Goal: Find specific page/section: Find specific page/section

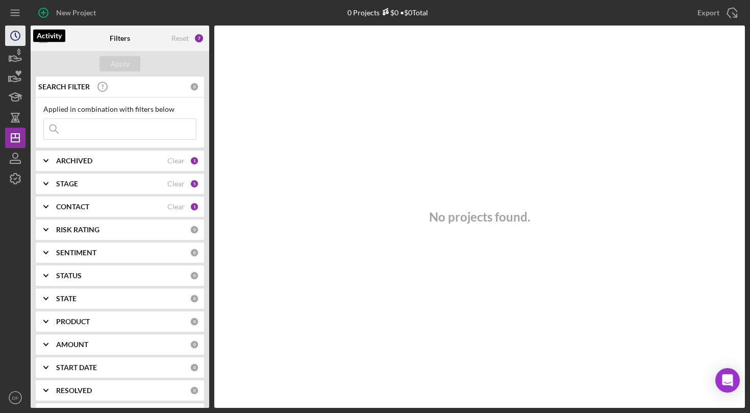
click at [11, 41] on icon "Icon/History" at bounding box center [16, 36] width 26 height 26
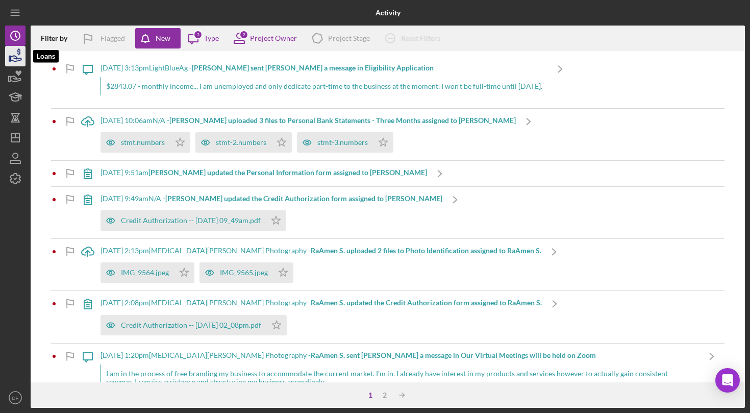
click at [17, 56] on icon "button" at bounding box center [16, 56] width 26 height 26
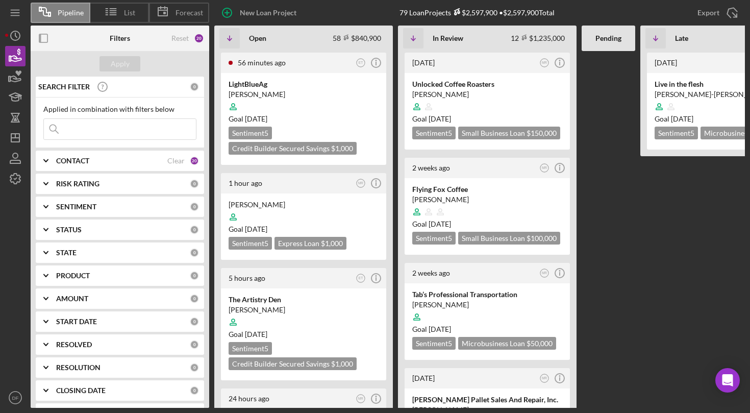
click at [91, 123] on input at bounding box center [120, 129] width 152 height 20
type input "s"
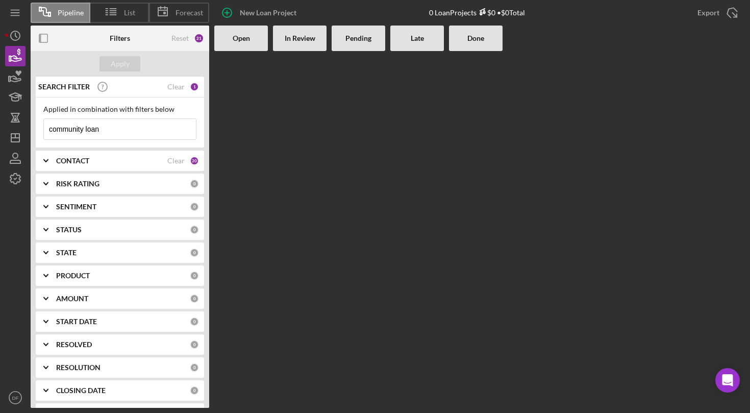
type input "community loan"
click at [103, 157] on div "CONTACT" at bounding box center [111, 161] width 111 height 8
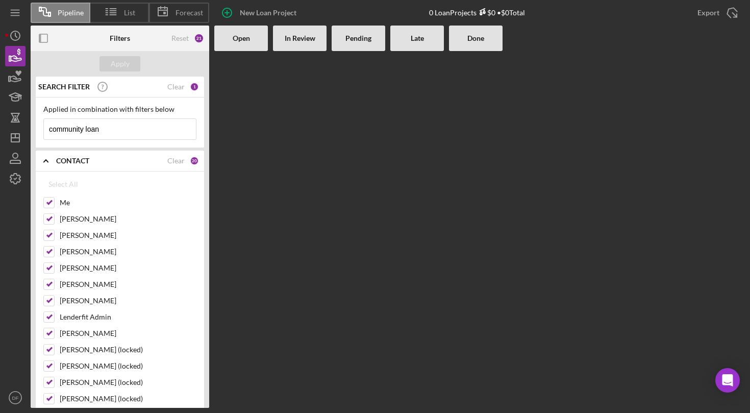
click at [102, 161] on div "CONTACT" at bounding box center [111, 161] width 111 height 8
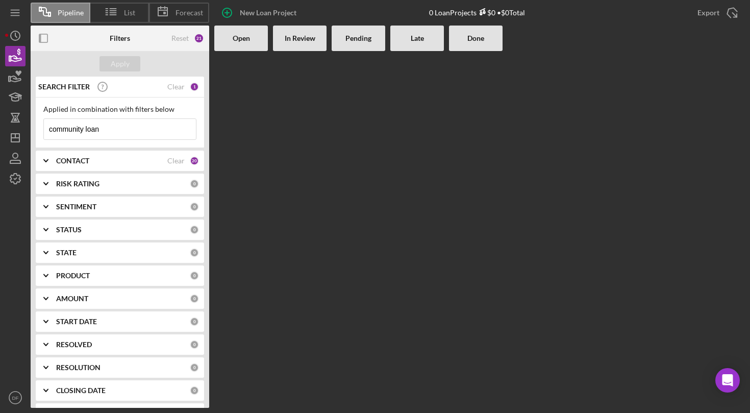
click at [102, 185] on div "RISK RATING" at bounding box center [123, 184] width 134 height 8
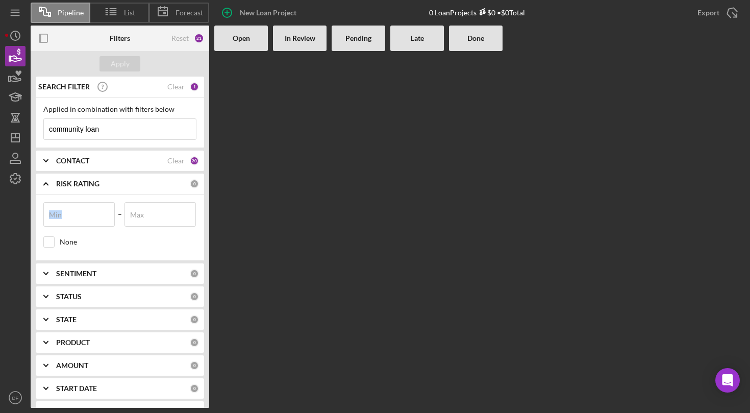
click at [102, 185] on div "RISK RATING" at bounding box center [123, 184] width 134 height 8
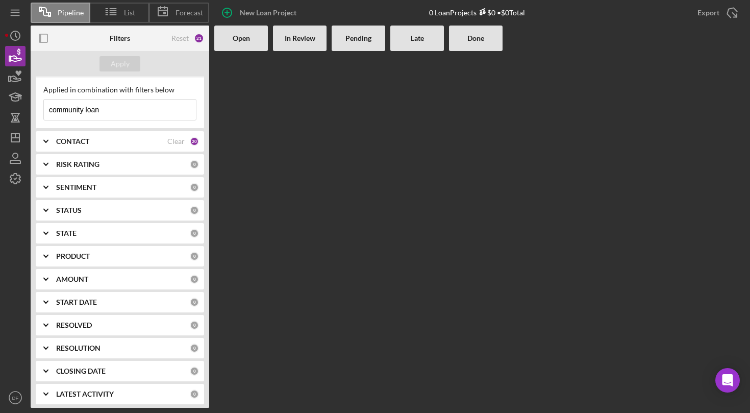
scroll to position [8, 0]
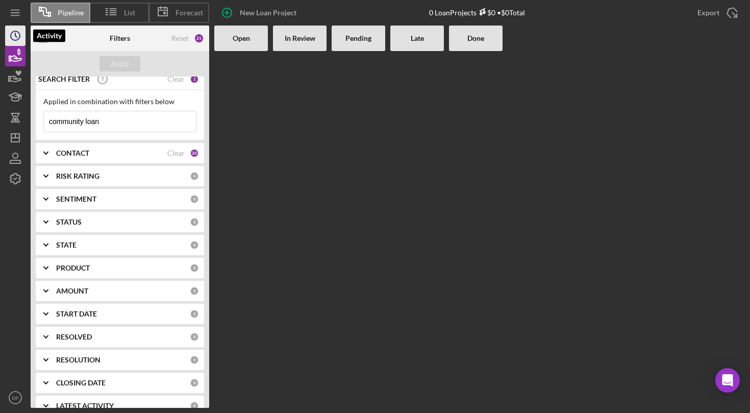
click at [13, 37] on icon "Icon/History" at bounding box center [16, 36] width 26 height 26
